Goal: Task Accomplishment & Management: Use online tool/utility

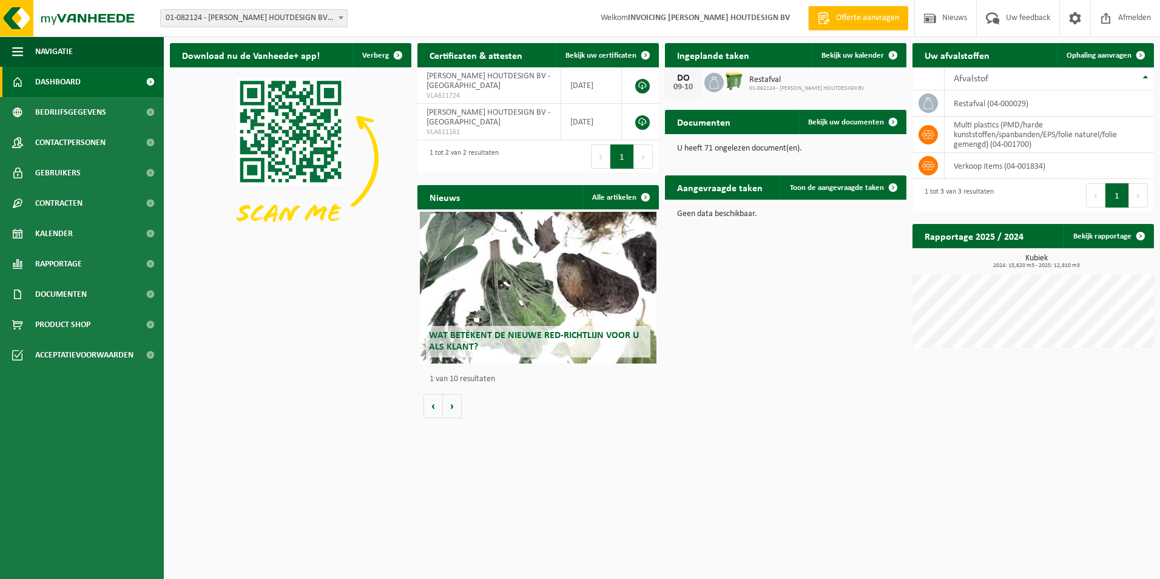
click at [560, 335] on span "Wat betekent de nieuwe RED-richtlijn voor u als klant?" at bounding box center [534, 341] width 210 height 21
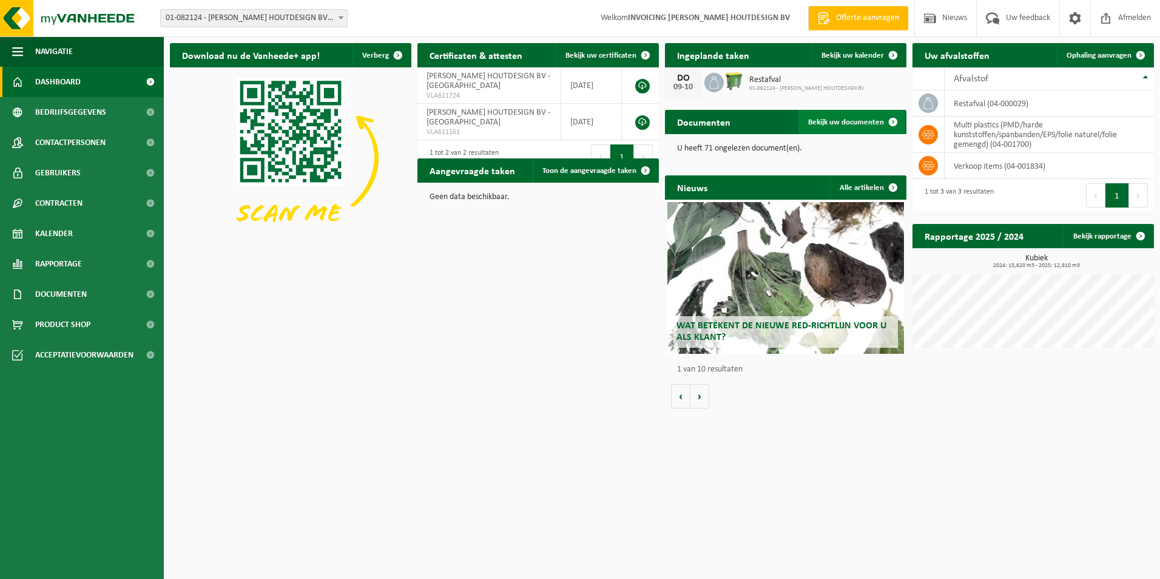
click at [856, 124] on span "Bekijk uw documenten" at bounding box center [846, 122] width 76 height 8
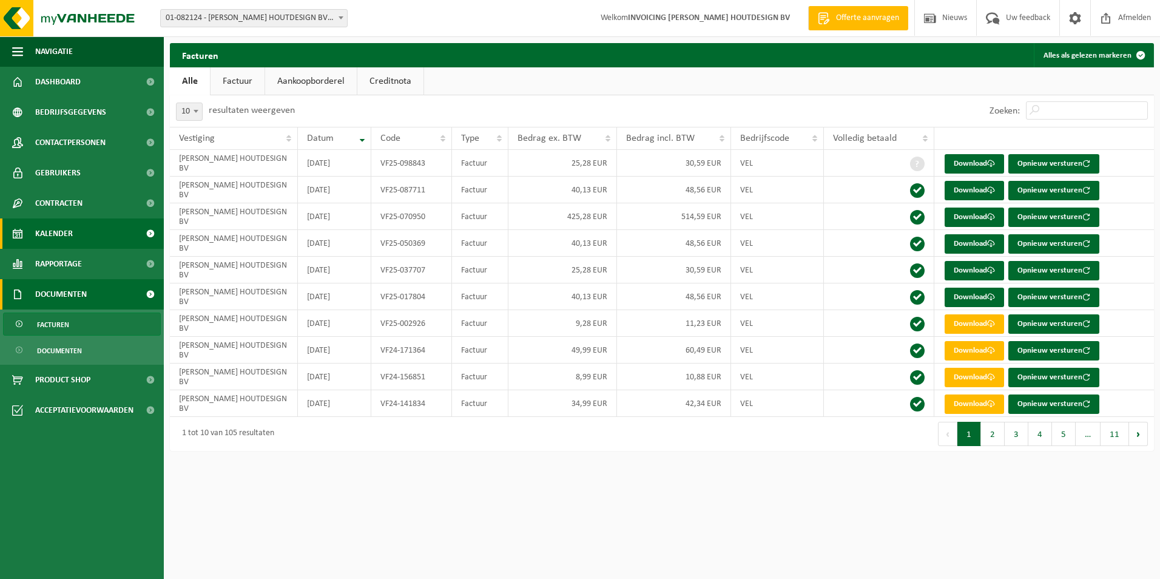
click at [67, 229] on span "Kalender" at bounding box center [54, 233] width 38 height 30
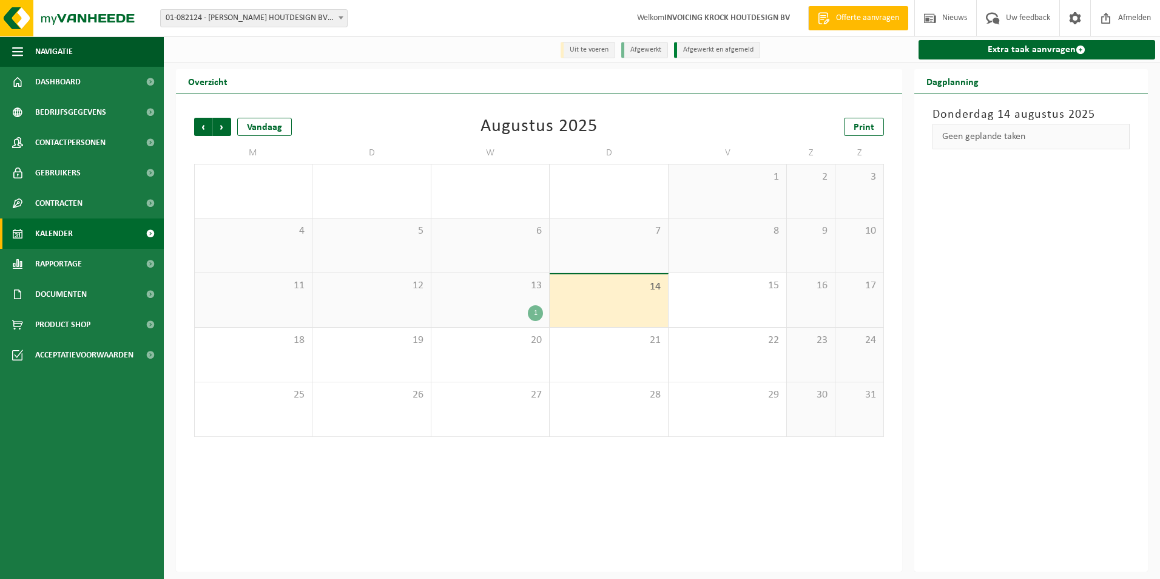
click at [536, 314] on div "1" at bounding box center [535, 313] width 15 height 16
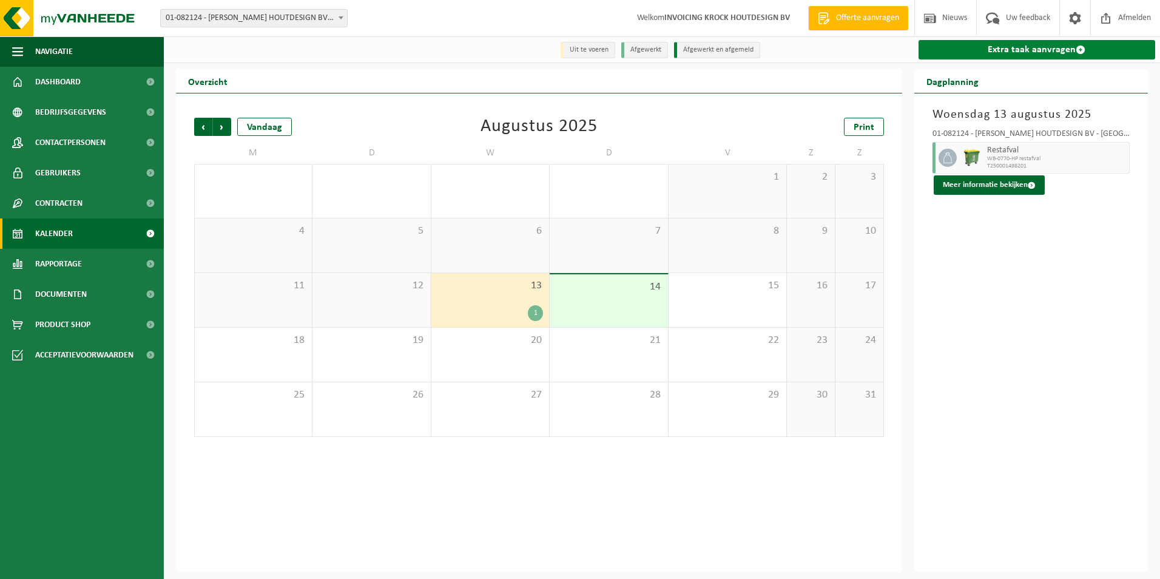
click at [1017, 50] on link "Extra taak aanvragen" at bounding box center [1036, 49] width 237 height 19
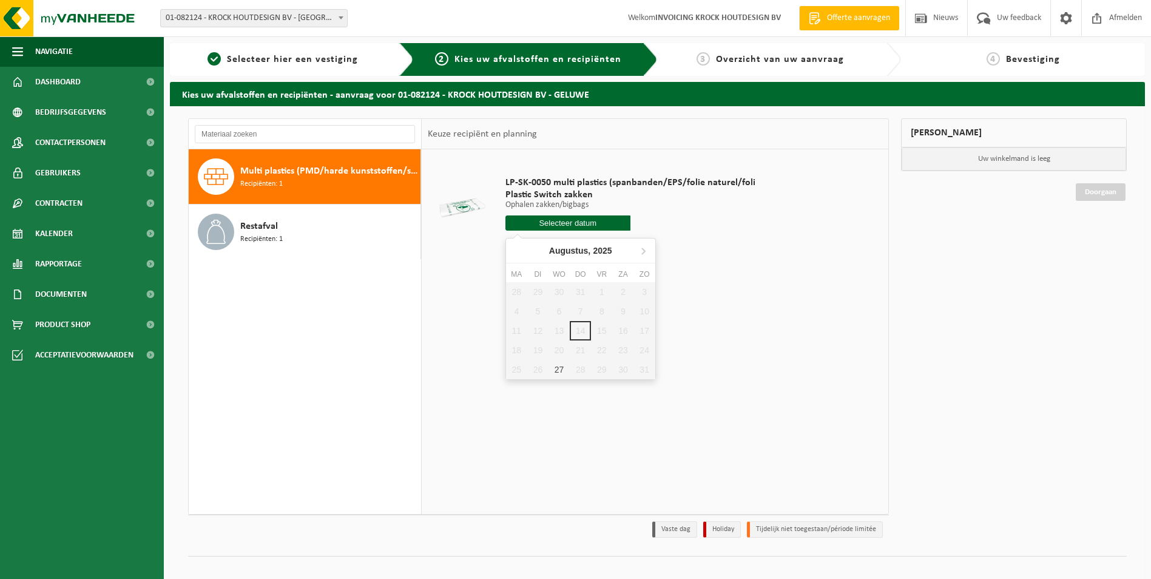
click at [575, 223] on input "text" at bounding box center [567, 222] width 125 height 15
click at [646, 249] on icon at bounding box center [642, 250] width 19 height 19
drag, startPoint x: 517, startPoint y: 252, endPoint x: 541, endPoint y: 287, distance: 42.4
click at [517, 252] on icon at bounding box center [517, 250] width 19 height 19
click at [559, 371] on div "27" at bounding box center [558, 369] width 21 height 19
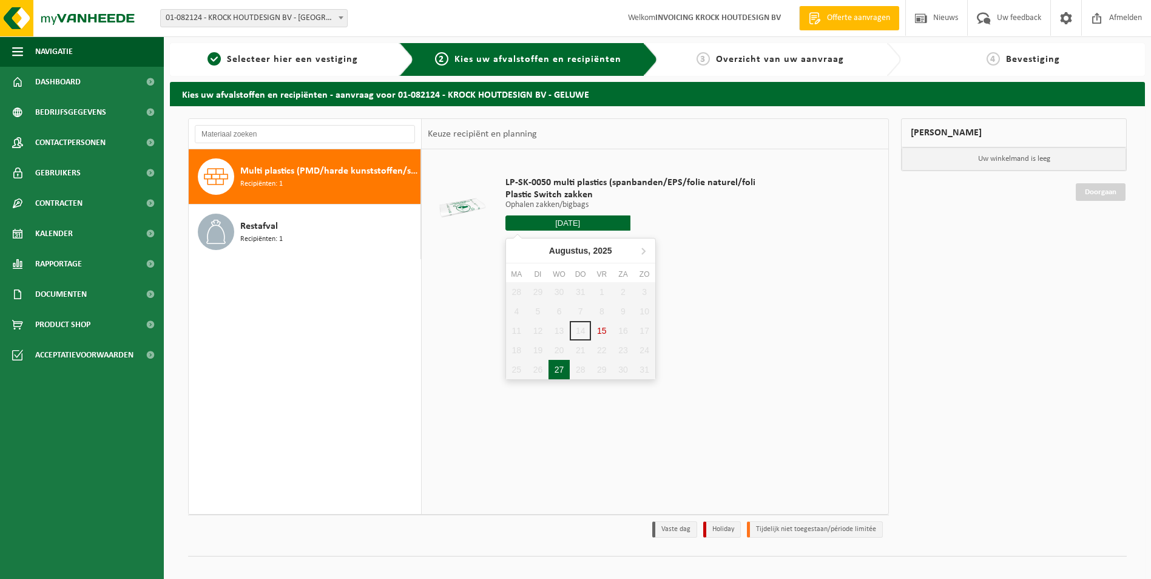
type input "Van 2025-08-27"
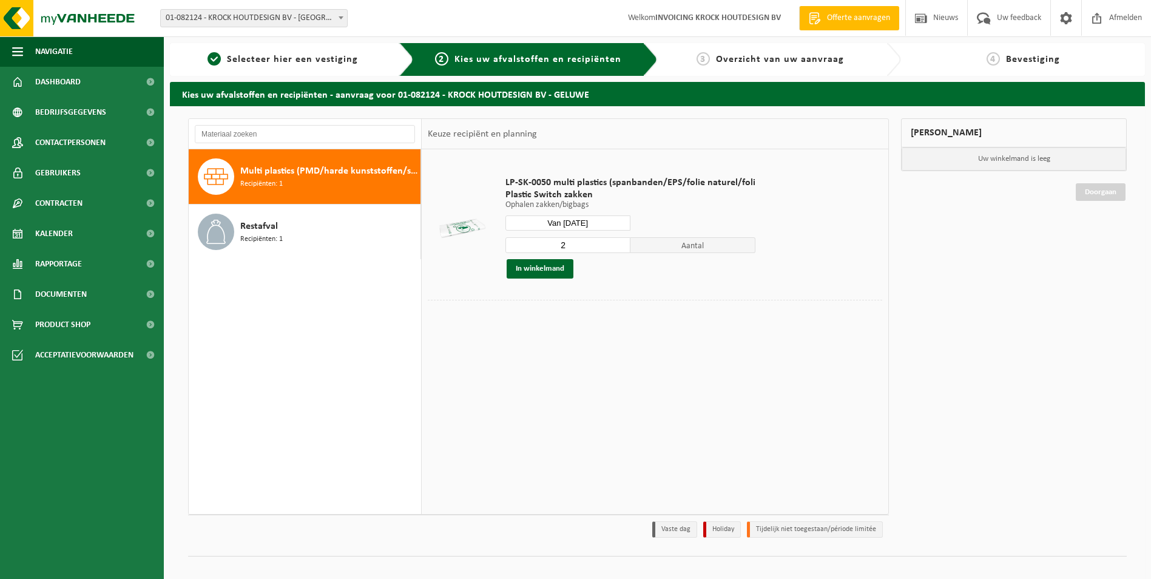
click at [617, 242] on input "2" at bounding box center [567, 245] width 125 height 16
click at [617, 242] on input "3" at bounding box center [567, 245] width 125 height 16
click at [617, 242] on input "4" at bounding box center [567, 245] width 125 height 16
click at [617, 242] on input "5" at bounding box center [567, 245] width 125 height 16
click at [617, 242] on input "6" at bounding box center [567, 245] width 125 height 16
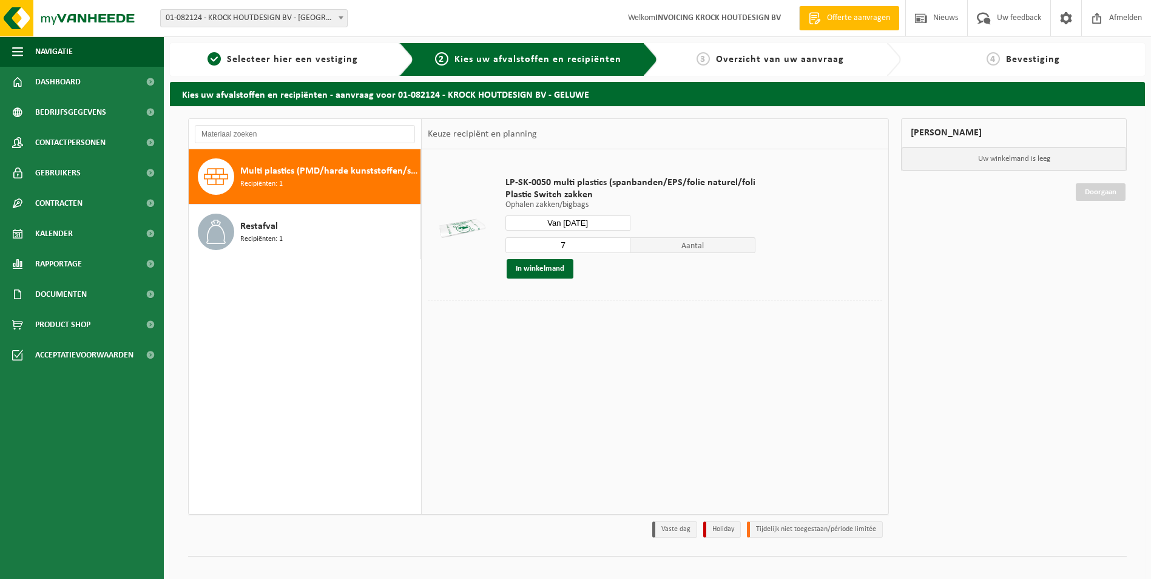
type input "7"
click at [616, 242] on input "7" at bounding box center [567, 245] width 125 height 16
click at [537, 268] on button "In winkelmand" at bounding box center [539, 268] width 67 height 19
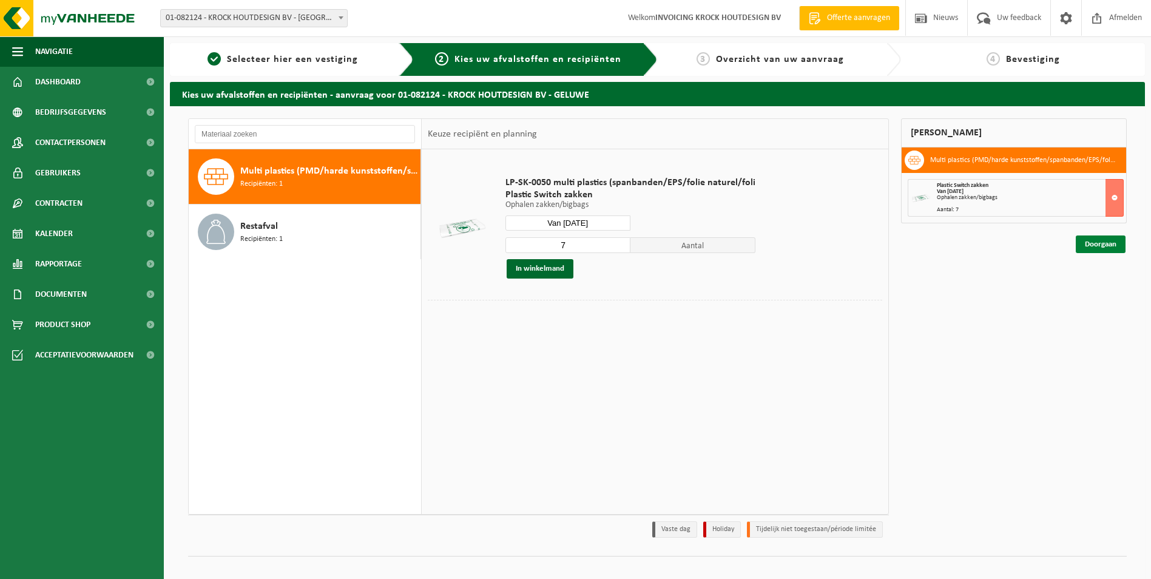
click at [1106, 244] on link "Doorgaan" at bounding box center [1100, 244] width 50 height 18
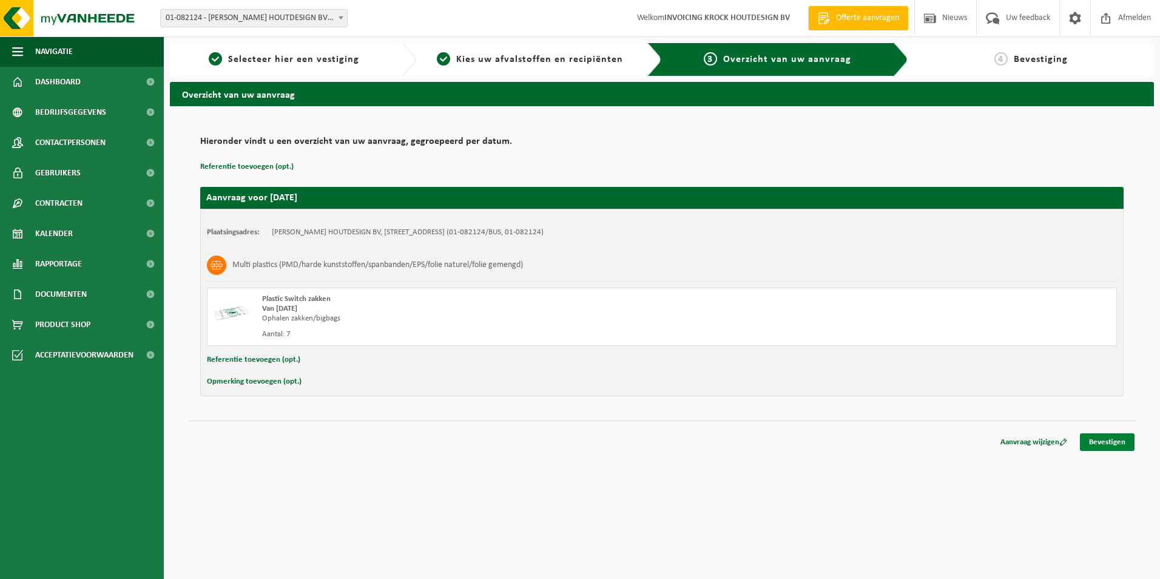
click at [1111, 442] on link "Bevestigen" at bounding box center [1107, 442] width 55 height 18
